Goal: Communication & Community: Ask a question

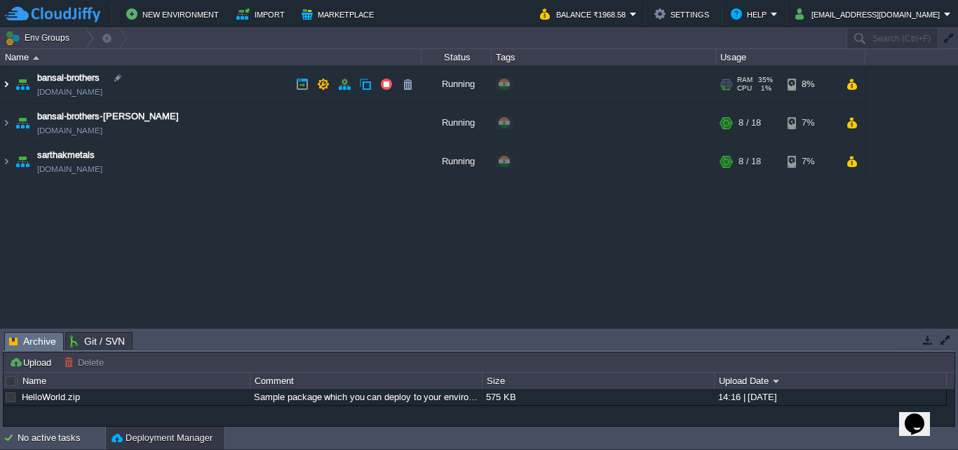
click at [4, 88] on img at bounding box center [6, 84] width 11 height 38
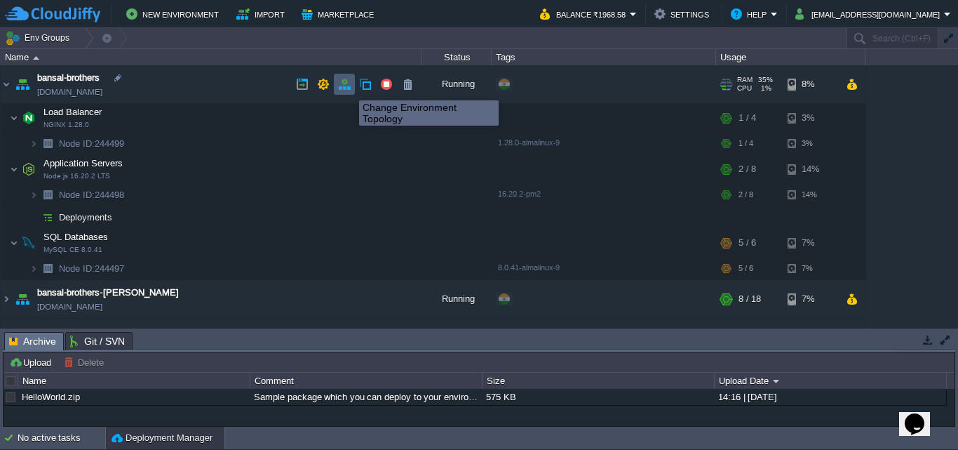
click at [349, 88] on button "button" at bounding box center [344, 84] width 13 height 13
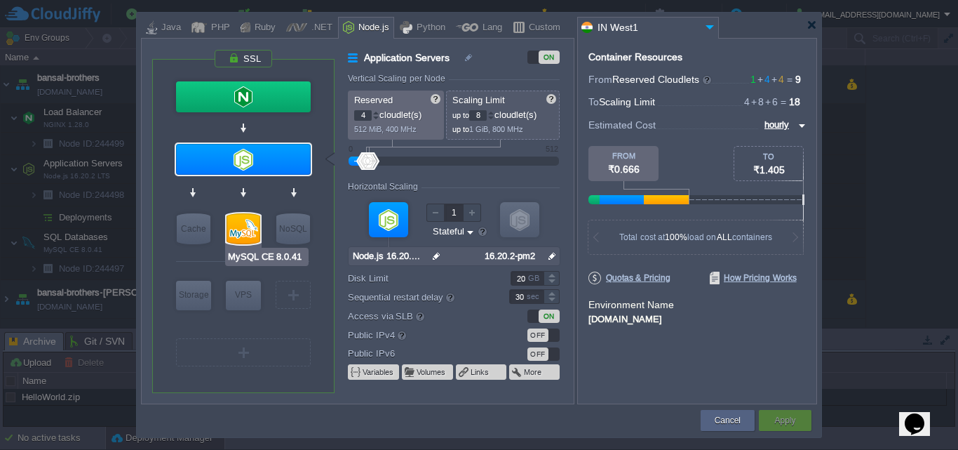
click at [237, 236] on div at bounding box center [244, 228] width 34 height 31
type input "SQL Databases"
type input "6"
type input "MySQL CE 8.0.41"
type input "null"
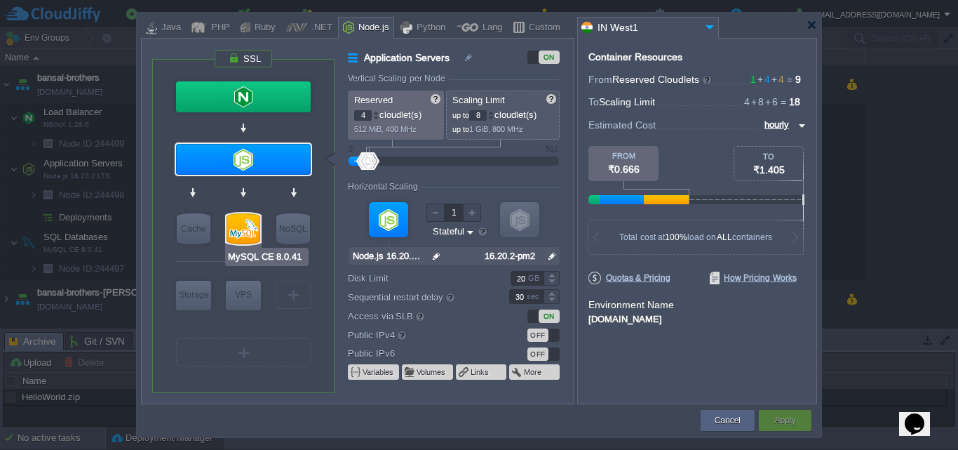
type input "8.0.41-almalin..."
type input "Stateless"
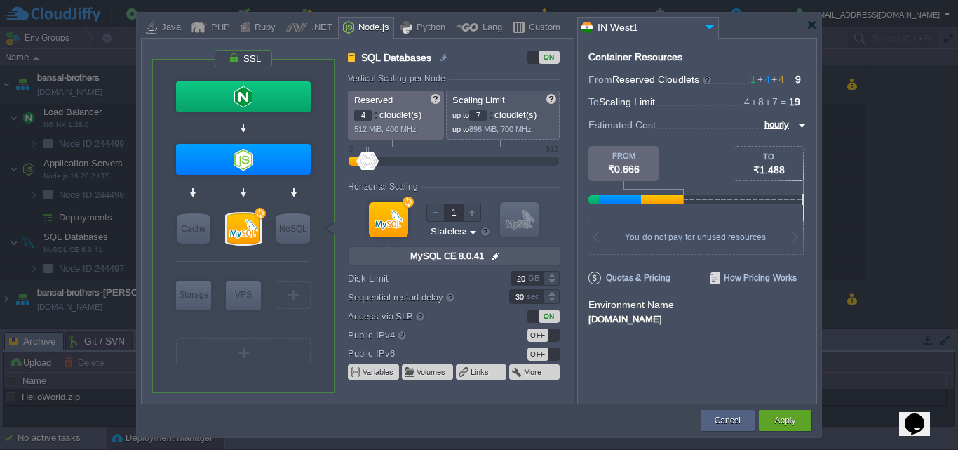
click at [493, 112] on div at bounding box center [491, 112] width 7 height 5
click at [495, 117] on div at bounding box center [491, 118] width 7 height 5
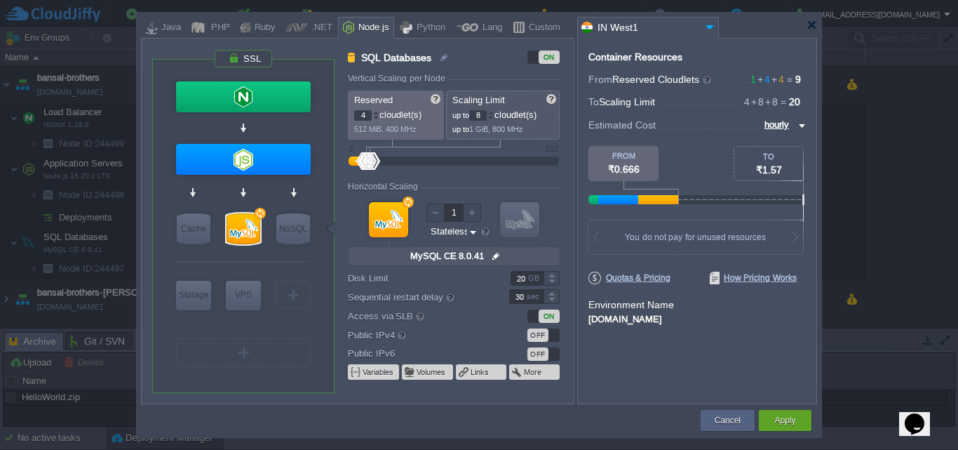
click at [495, 117] on div at bounding box center [491, 118] width 7 height 5
click at [495, 112] on div at bounding box center [491, 112] width 7 height 5
type input "10"
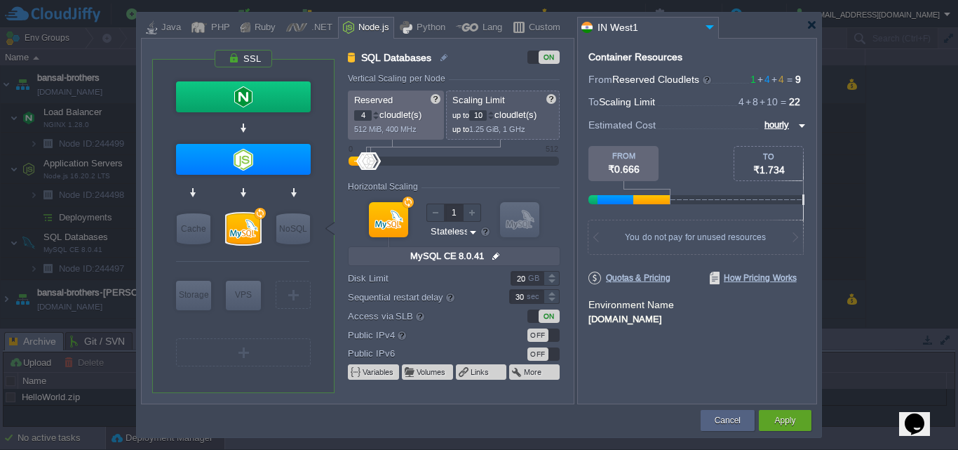
click at [495, 112] on div at bounding box center [491, 112] width 7 height 5
click at [786, 421] on button "Apply" at bounding box center [785, 420] width 21 height 14
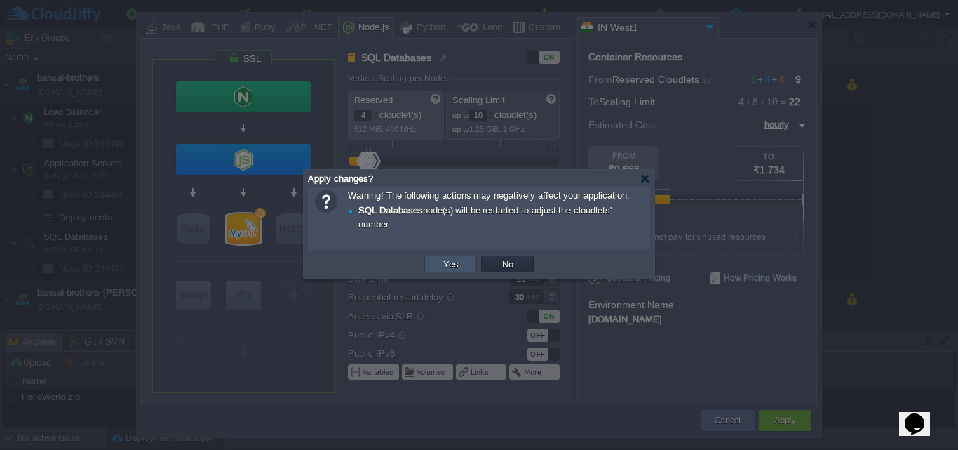
click at [446, 265] on button "Yes" at bounding box center [451, 264] width 24 height 13
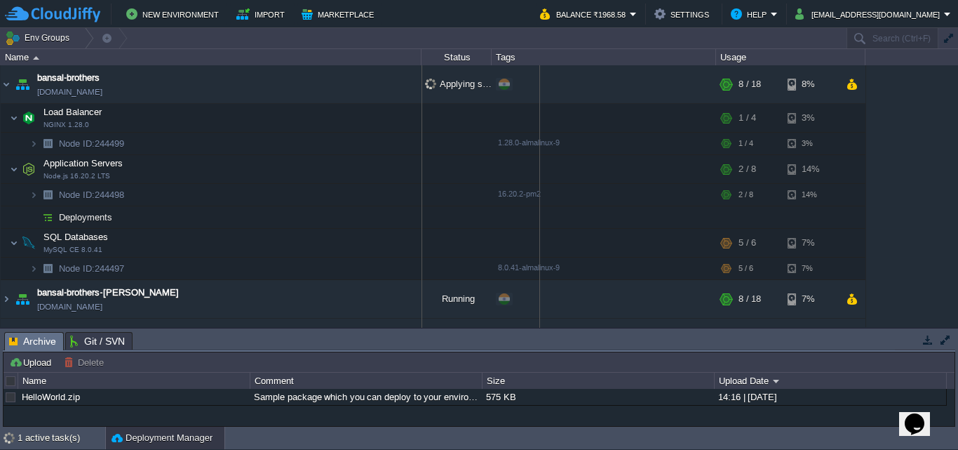
drag, startPoint x: 493, startPoint y: 53, endPoint x: 543, endPoint y: 51, distance: 50.6
click at [543, 51] on div "Tags" at bounding box center [604, 57] width 223 height 16
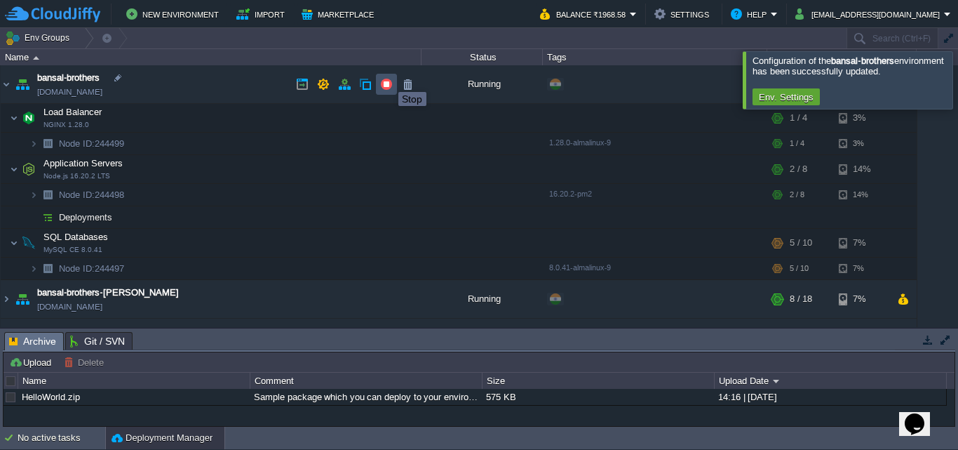
click at [388, 79] on button "button" at bounding box center [386, 84] width 13 height 13
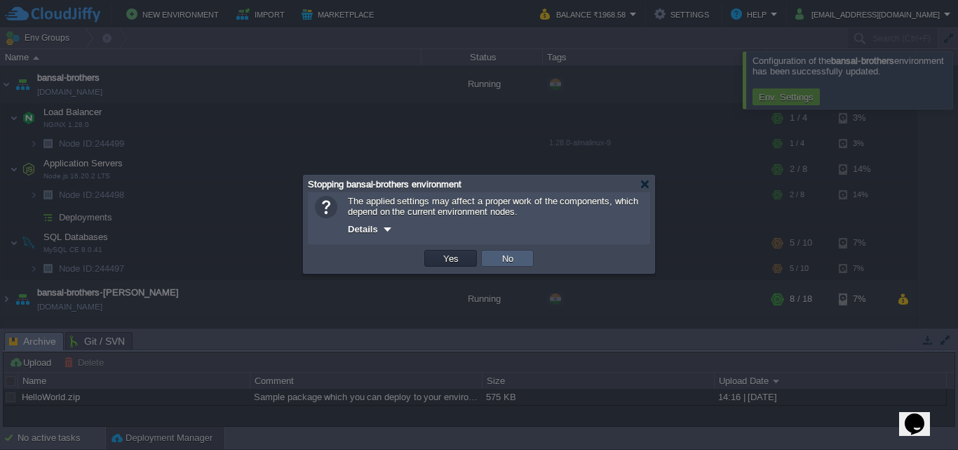
click at [503, 253] on td "No" at bounding box center [507, 258] width 53 height 17
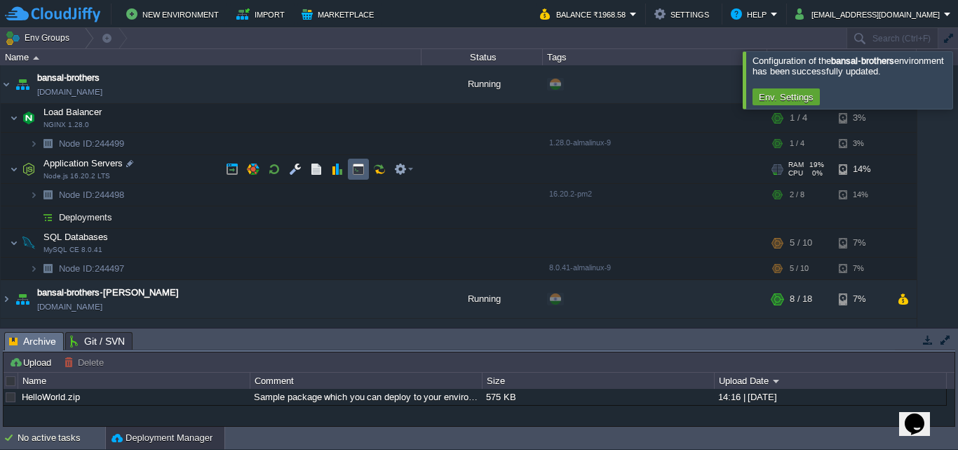
click at [356, 167] on button "button" at bounding box center [358, 169] width 13 height 13
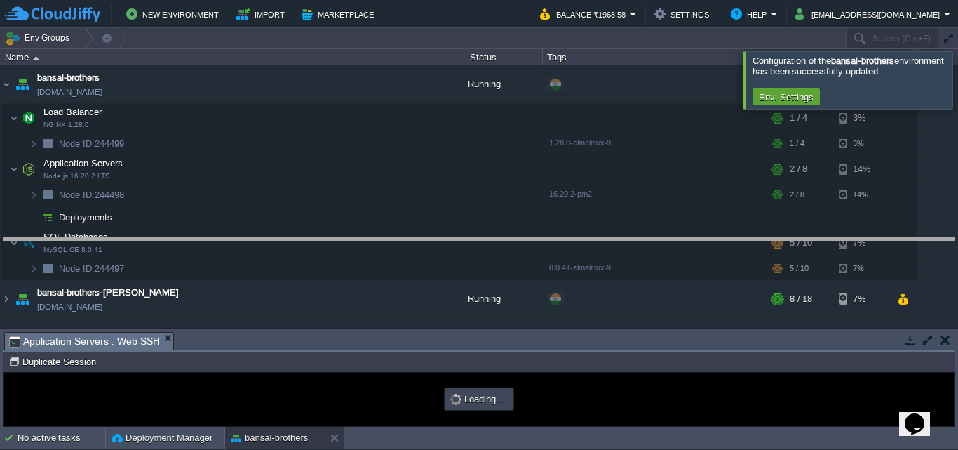
drag, startPoint x: 547, startPoint y: 333, endPoint x: 543, endPoint y: 239, distance: 94.8
click at [543, 239] on body "New Environment Import Marketplace Bonus ₹0.00 Upgrade Account Balance ₹1968.58…" at bounding box center [479, 225] width 958 height 450
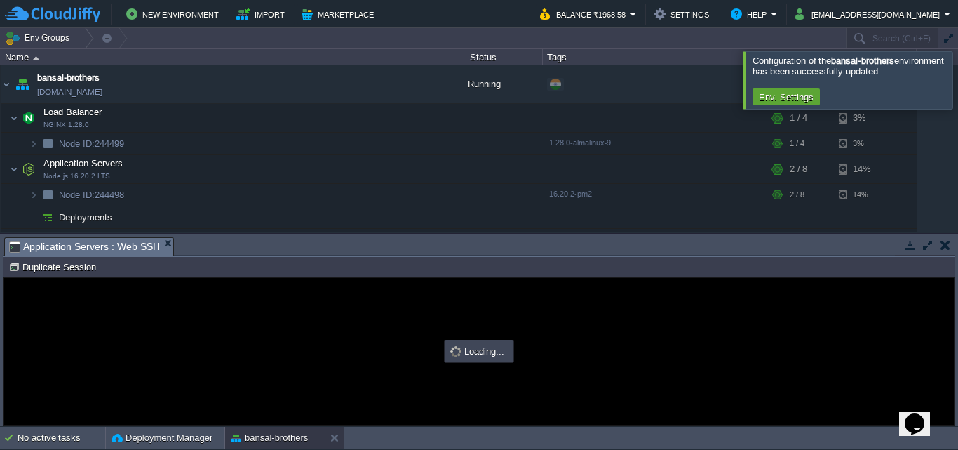
type input "#000000"
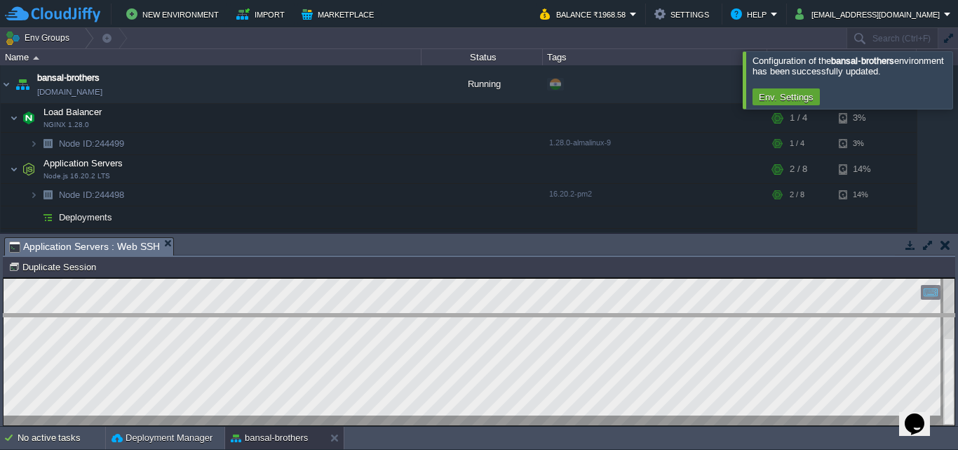
drag, startPoint x: 631, startPoint y: 239, endPoint x: 631, endPoint y: 330, distance: 90.5
click at [631, 330] on body "New Environment Import Marketplace Bonus ₹0.00 Upgrade Account Balance ₹1968.58…" at bounding box center [479, 225] width 958 height 450
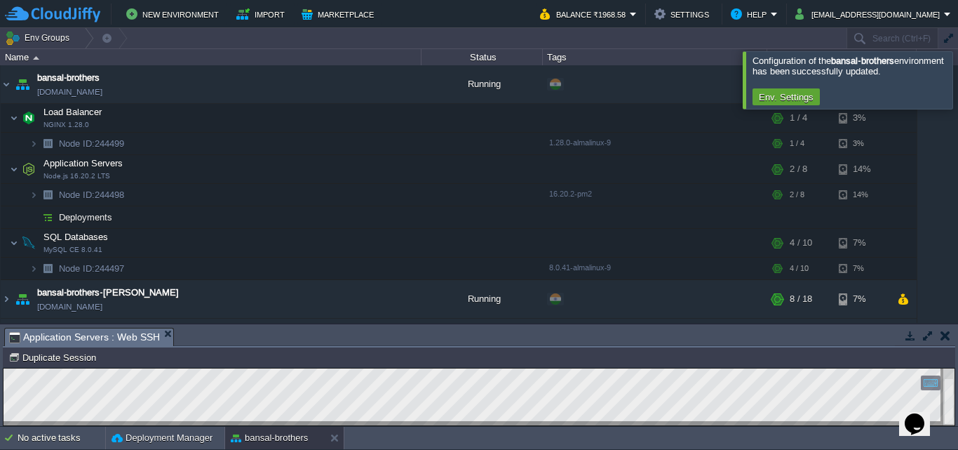
click at [914, 413] on icon "Chat widget" at bounding box center [915, 423] width 20 height 21
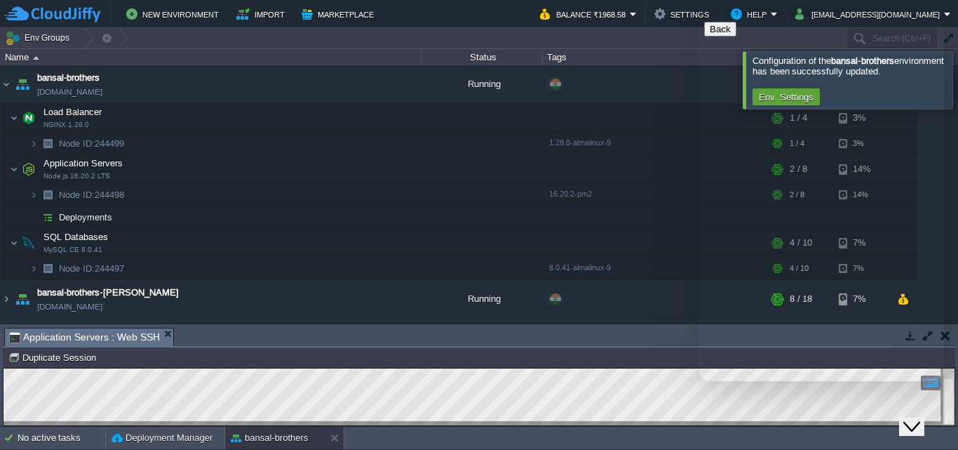
type input "919584342058"
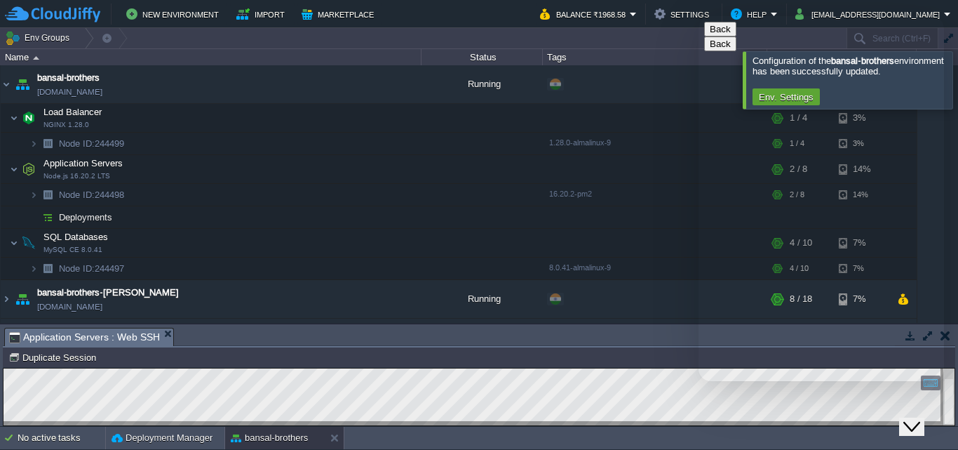
click at [699, 16] on textarea at bounding box center [699, 16] width 0 height 0
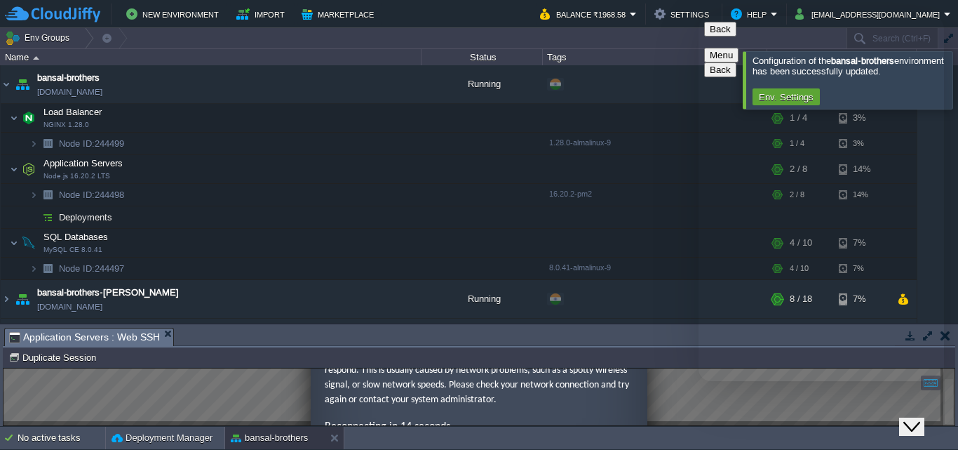
type textarea "Hi,we have migrated 3 apps from aws to cloudjiffy. But the datas are taking tim…"
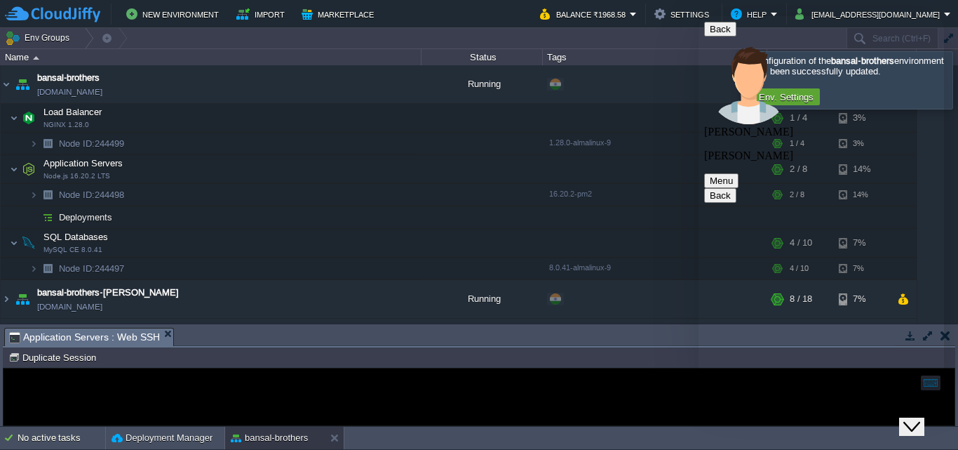
scroll to position [0, 0]
drag, startPoint x: 942, startPoint y: 155, endPoint x: 937, endPoint y: 285, distance: 129.9
drag, startPoint x: 940, startPoint y: 107, endPoint x: 945, endPoint y: 219, distance: 112.4
click html "Back [PERSON_NAME] [PERSON_NAME] Menu Back Rate this chat Upload File Insert em…"
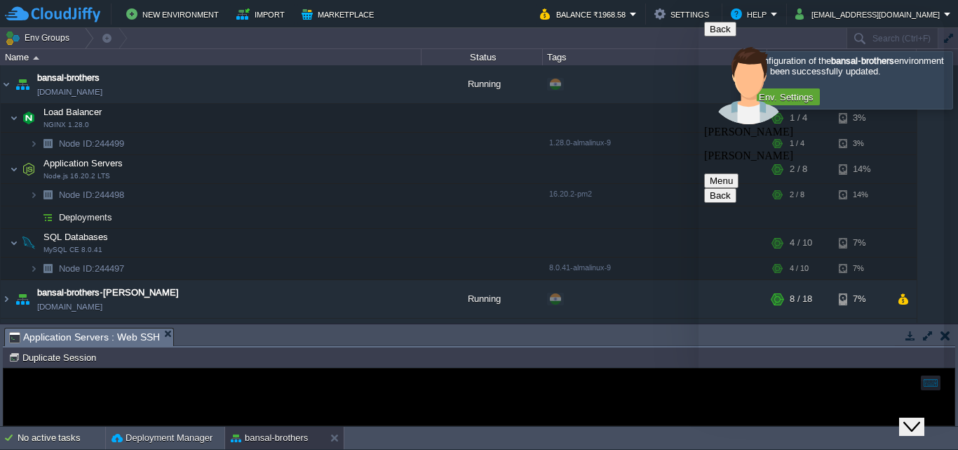
scroll to position [123, 0]
drag, startPoint x: 855, startPoint y: 284, endPoint x: 757, endPoint y: 290, distance: 97.7
copy span "[EMAIL_ADDRESS][DOMAIN_NAME]"
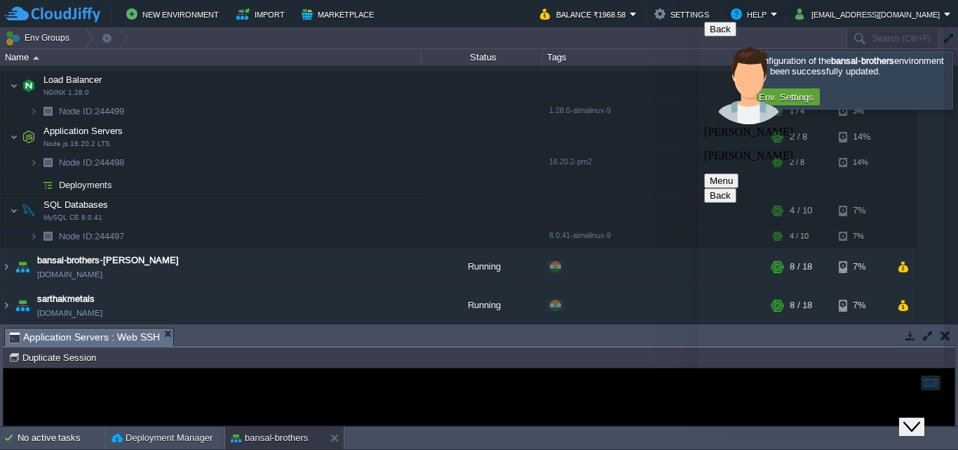
scroll to position [33, 0]
click at [699, 16] on textarea at bounding box center [699, 16] width 0 height 0
type textarea "how to do that?"
click at [699, 16] on icon "Group of buttons" at bounding box center [699, 16] width 0 height 0
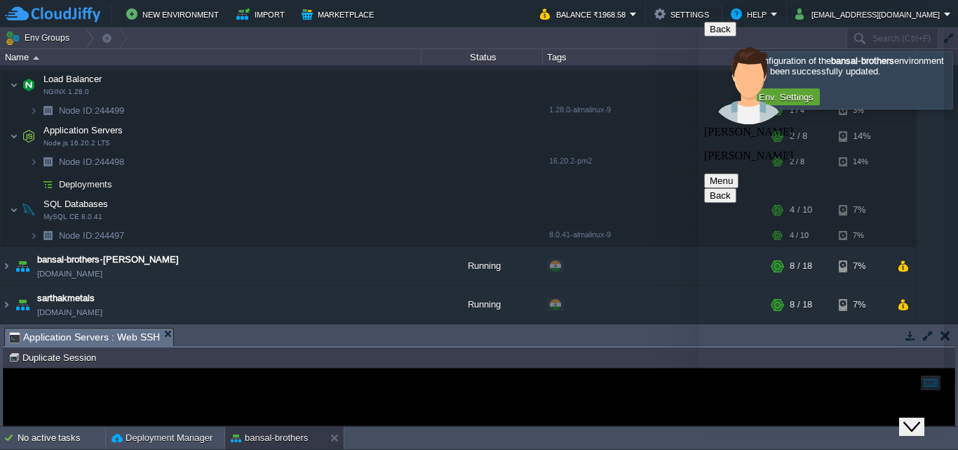
click at [427, 13] on td "New Environment Import Marketplace" at bounding box center [264, 14] width 519 height 21
click at [739, 173] on button "Menu" at bounding box center [721, 180] width 34 height 15
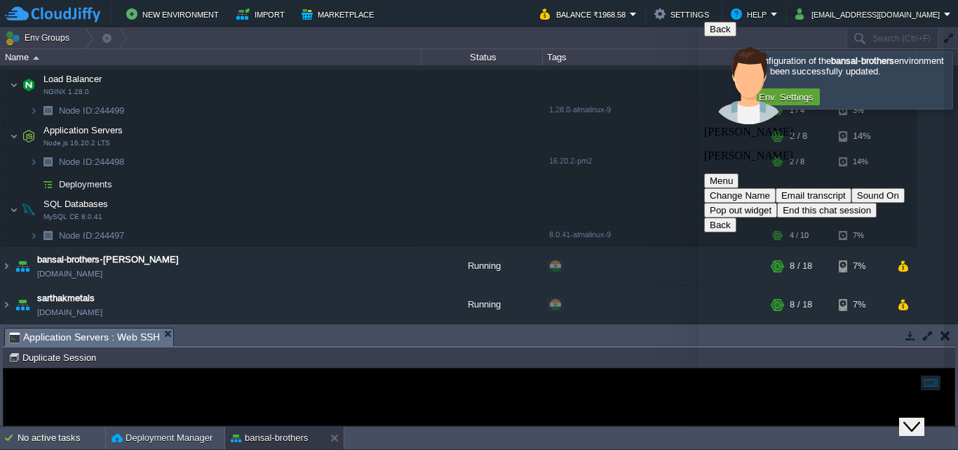
click at [921, 418] on icon "Close Chat This icon closes the chat window." at bounding box center [912, 426] width 17 height 17
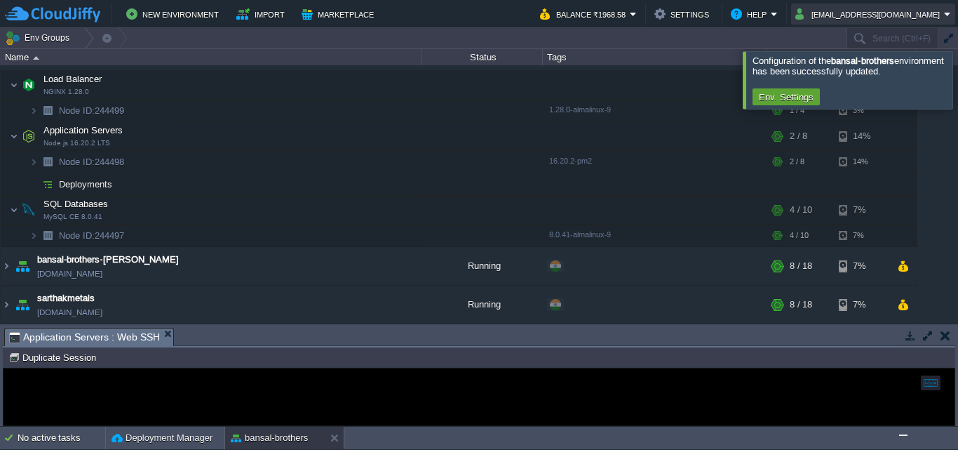
click at [911, 10] on button "[EMAIL_ADDRESS][DOMAIN_NAME]" at bounding box center [870, 14] width 149 height 17
click at [751, 21] on button "Help" at bounding box center [751, 14] width 40 height 17
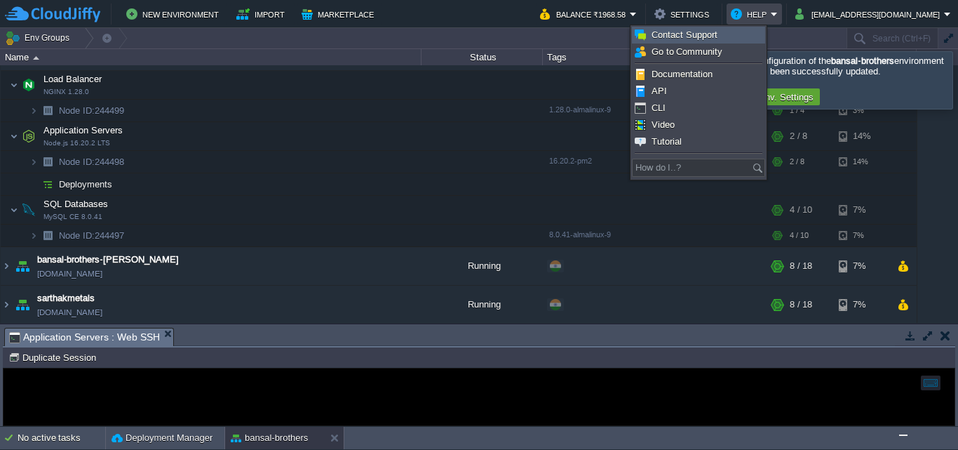
click at [707, 39] on span "Contact Support" at bounding box center [685, 34] width 66 height 11
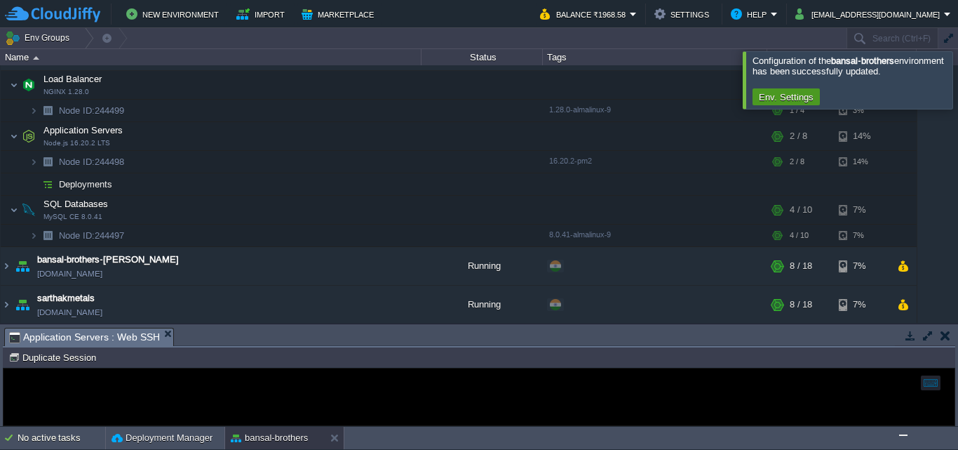
click at [794, 100] on button "Env. Settings" at bounding box center [786, 97] width 63 height 13
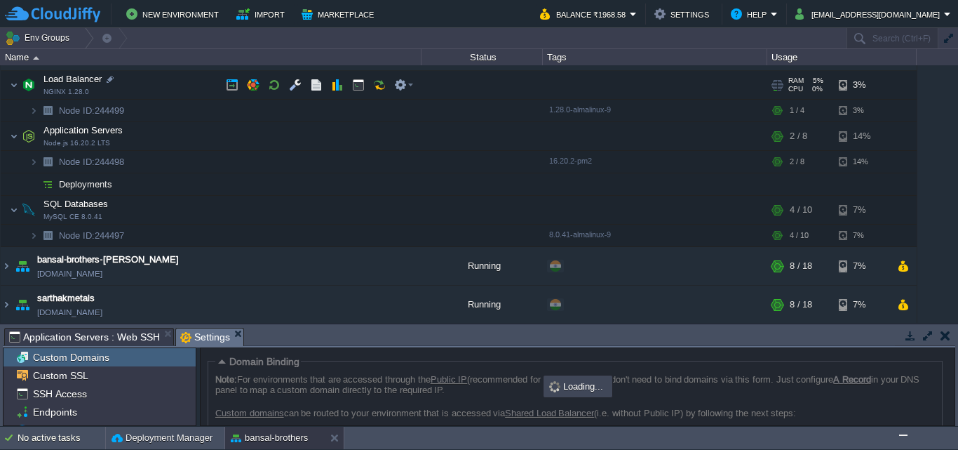
scroll to position [105, 0]
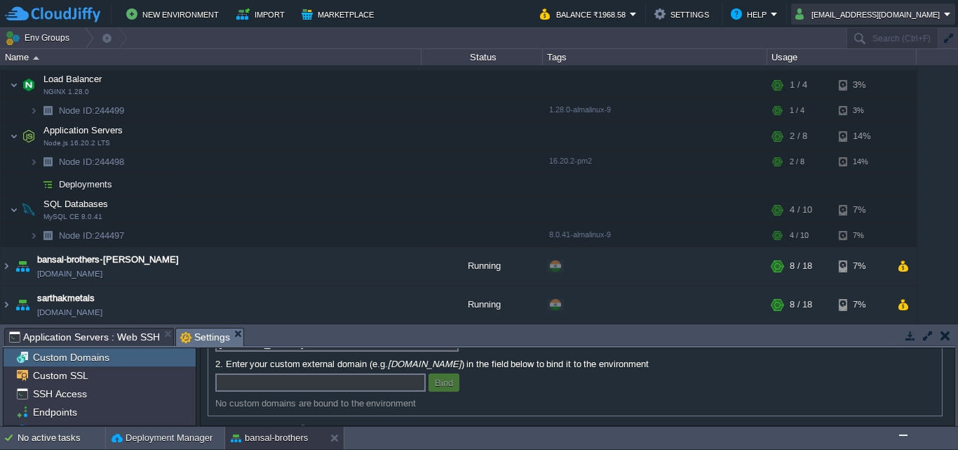
click at [805, 18] on button "[EMAIL_ADDRESS][DOMAIN_NAME]" at bounding box center [870, 14] width 149 height 17
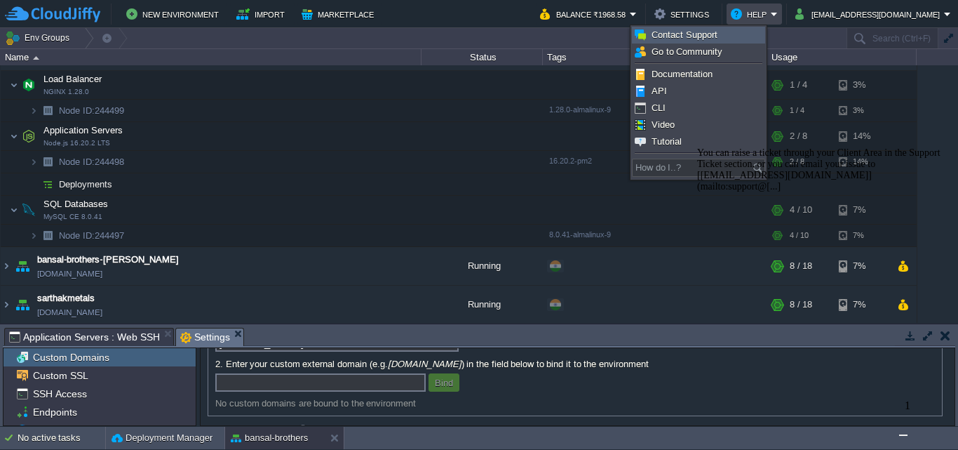
click at [706, 34] on span "Contact Support" at bounding box center [685, 34] width 66 height 11
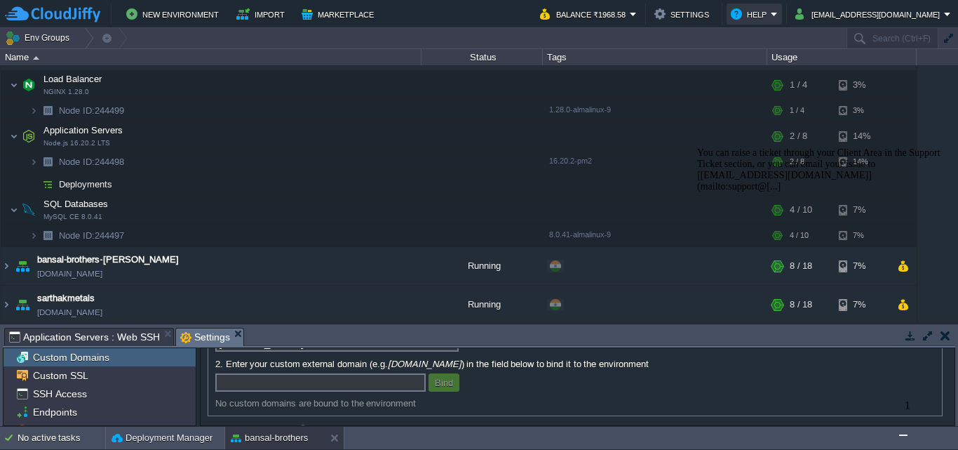
click at [734, 15] on button "Help" at bounding box center [751, 14] width 40 height 17
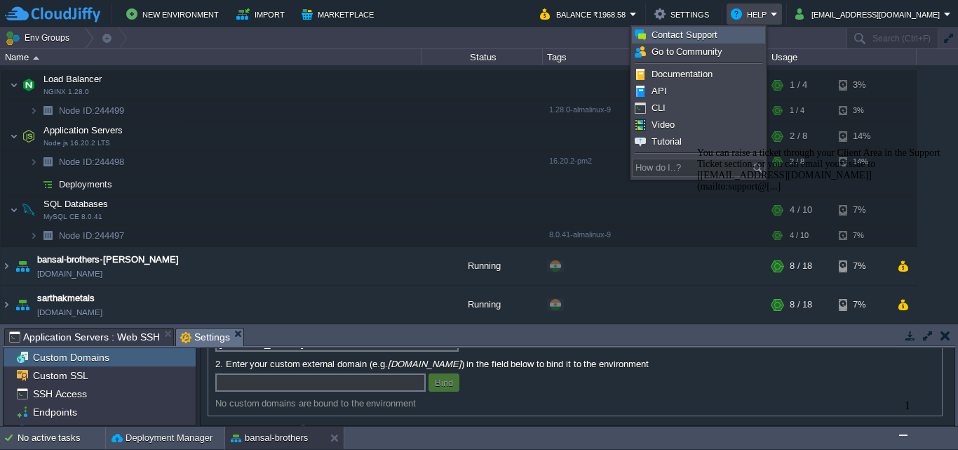
click at [693, 35] on span "Contact Support" at bounding box center [685, 34] width 66 height 11
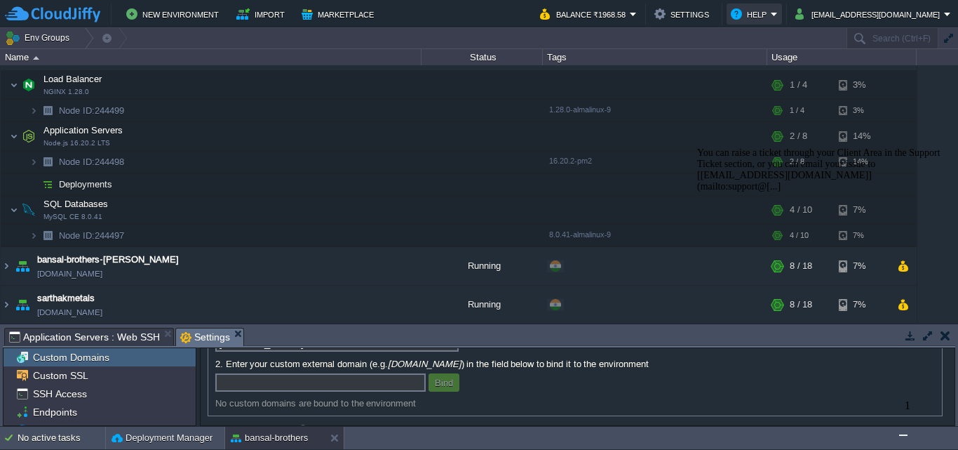
click at [748, 13] on button "Help" at bounding box center [751, 14] width 40 height 17
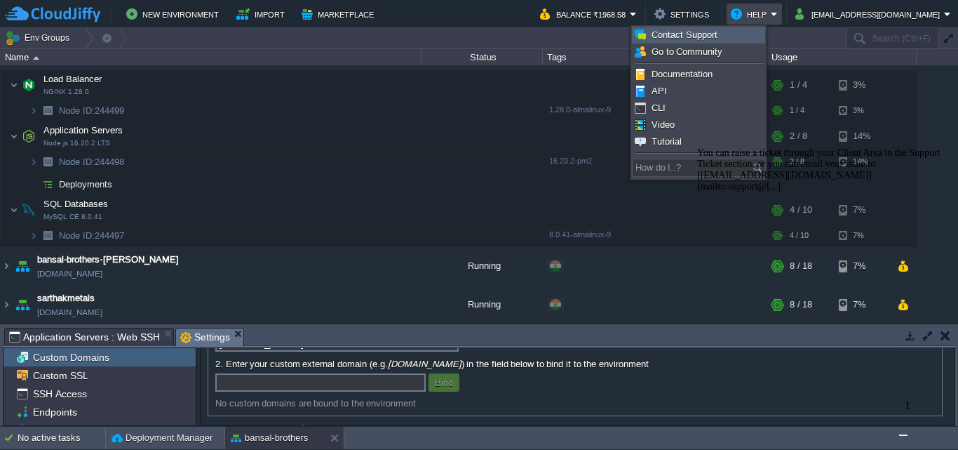
click at [708, 40] on span "Contact Support" at bounding box center [685, 34] width 66 height 11
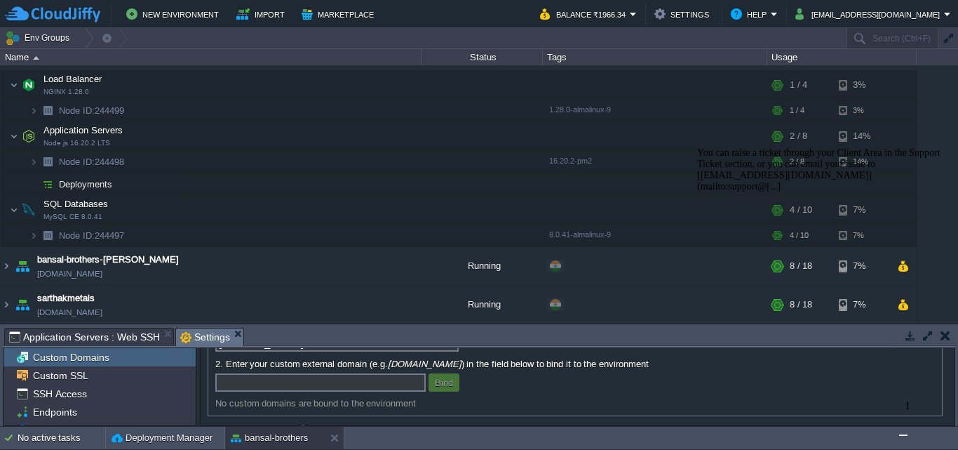
click at [904, 435] on img "Chat widget" at bounding box center [904, 435] width 0 height 0
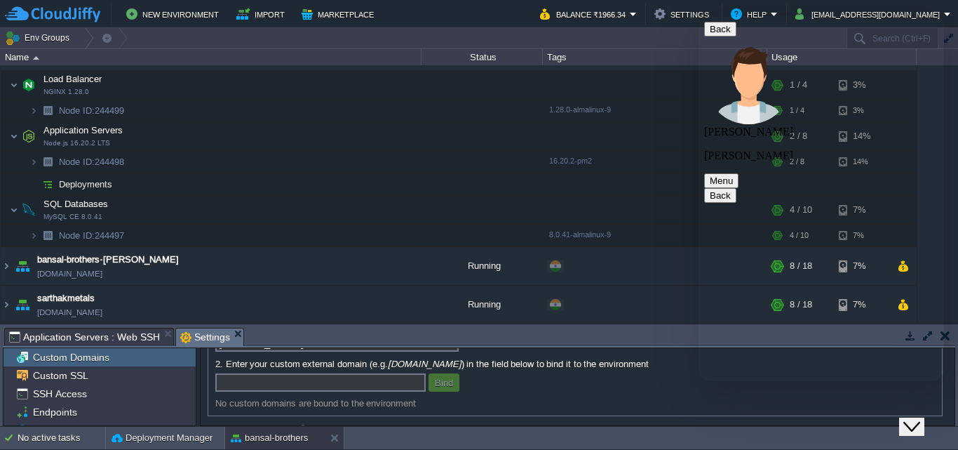
click at [699, 16] on textarea at bounding box center [699, 16] width 0 height 0
